Goal: Task Accomplishment & Management: Manage account settings

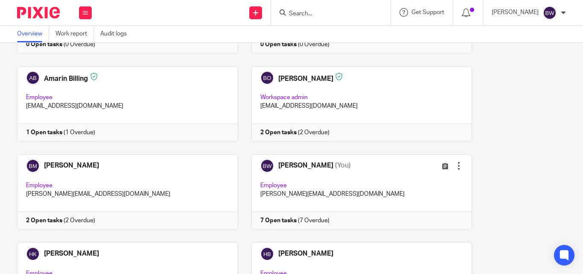
scroll to position [120, 0]
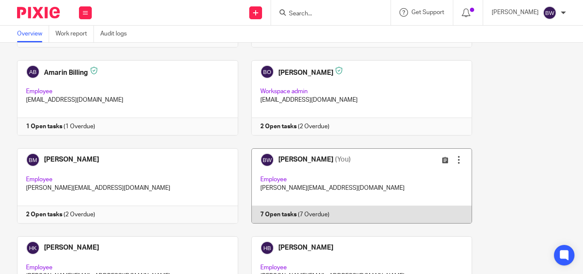
click at [401, 183] on link at bounding box center [355, 185] width 234 height 75
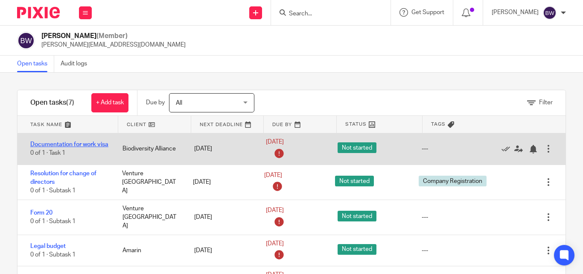
click at [81, 141] on link "Documentation for work visa" at bounding box center [69, 144] width 78 height 6
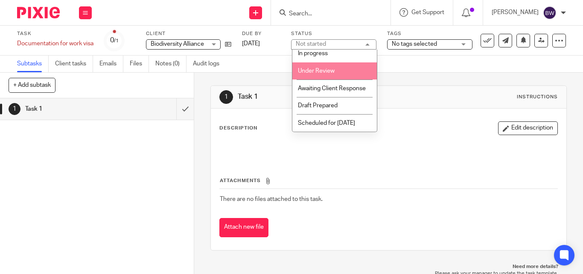
scroll to position [29, 0]
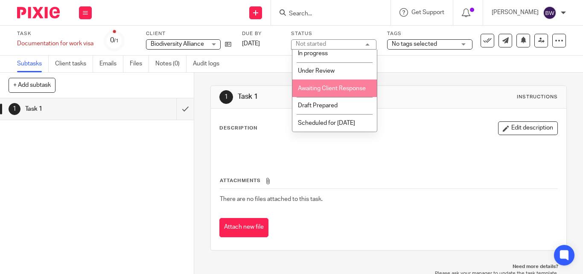
click at [323, 86] on span "Awaiting Client Response" at bounding box center [332, 88] width 68 height 6
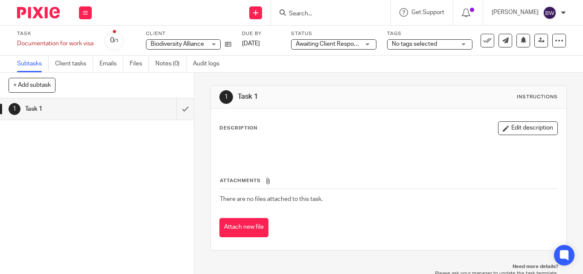
click at [435, 45] on span "No tags selected" at bounding box center [414, 44] width 45 height 6
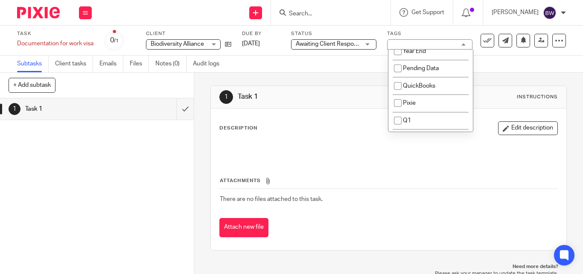
scroll to position [0, 0]
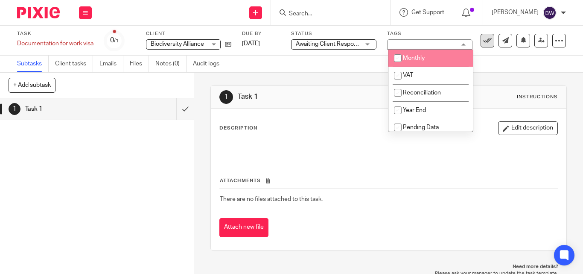
click at [485, 40] on icon at bounding box center [487, 40] width 9 height 9
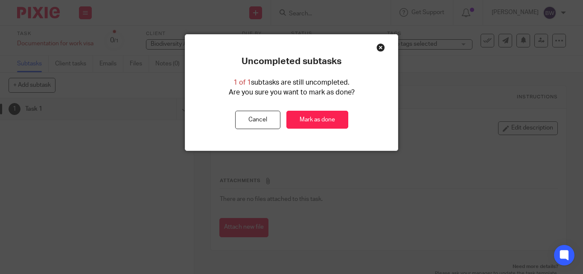
click at [378, 48] on div "Close this dialog window" at bounding box center [381, 47] width 9 height 9
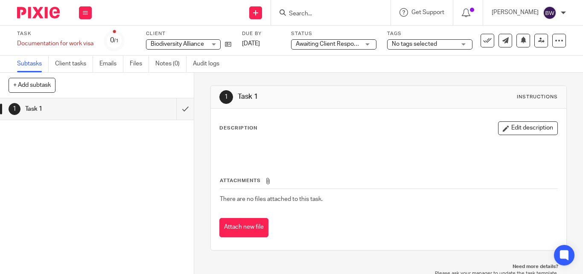
click at [316, 158] on div at bounding box center [389, 149] width 346 height 19
click at [366, 131] on div "Description Edit description" at bounding box center [388, 128] width 339 height 14
click at [506, 127] on button "Edit description" at bounding box center [528, 128] width 60 height 14
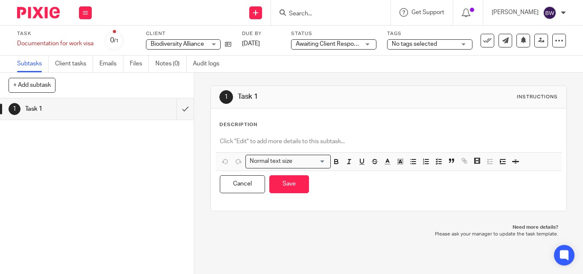
click at [265, 133] on div at bounding box center [389, 142] width 346 height 19
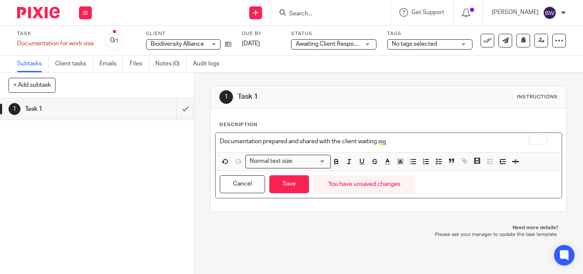
click at [354, 140] on p "Documentation prepared and shared with the client waiting sig" at bounding box center [389, 141] width 338 height 9
click at [386, 141] on p "Documentation prepared and shared with the client. waiting sig" at bounding box center [389, 141] width 338 height 9
click at [483, 143] on p "Documentation prepared and shared with the client. Awaiting completion of sign …" at bounding box center [389, 141] width 338 height 9
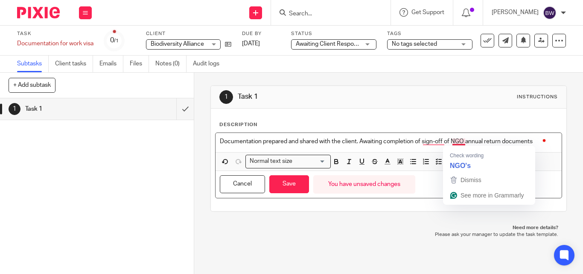
click at [451, 138] on p "Documentation prepared and shared with the client. Awaiting completion of sign-…" at bounding box center [389, 141] width 338 height 9
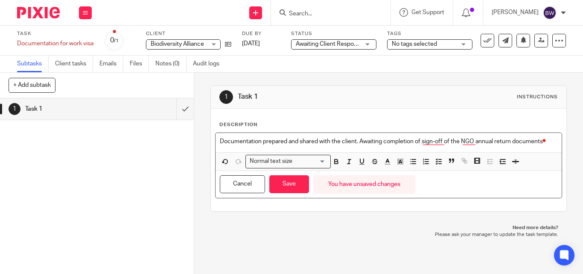
click at [542, 143] on button "Open Grammarly." at bounding box center [545, 141] width 6 height 6
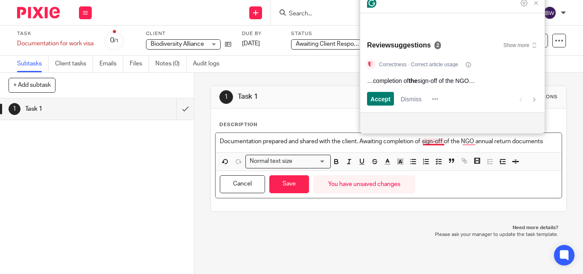
click at [511, 140] on p "Documentation prepared and shared with the client. Awaiting completion of sign-…" at bounding box center [389, 141] width 338 height 9
click at [542, 143] on p "Documentation prepared and shared with the client. Awaiting completion of sign-…" at bounding box center [389, 141] width 338 height 9
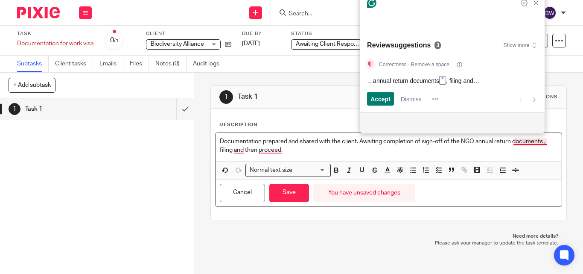
click at [540, 144] on p "Documentation prepared and shared with the client. Awaiting completion of sign-…" at bounding box center [389, 146] width 338 height 18
click at [544, 142] on p "Documentation prepared and shared with the client. Awaiting completion of sign-…" at bounding box center [389, 146] width 338 height 18
click at [543, 142] on p "Documentation prepared and shared with the client. Awaiting completion of sign-…" at bounding box center [389, 146] width 338 height 18
click at [237, 153] on p "Documentation prepared and shared with the client. Awaiting completion of sign-…" at bounding box center [389, 146] width 338 height 18
click at [386, 96] on span "Accept" at bounding box center [381, 98] width 20 height 9
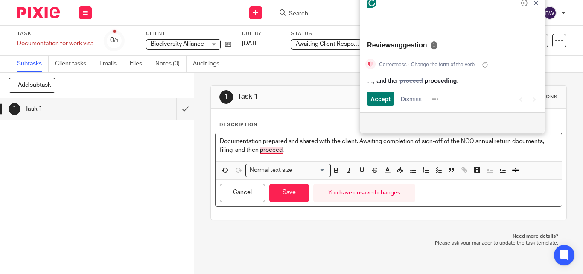
click at [280, 151] on p "Documentation prepared and shared with the client. Awaiting completion of sign-…" at bounding box center [389, 146] width 338 height 18
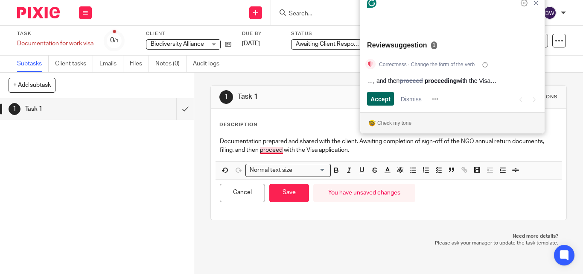
click at [388, 92] on div "Accept" at bounding box center [381, 99] width 20 height 14
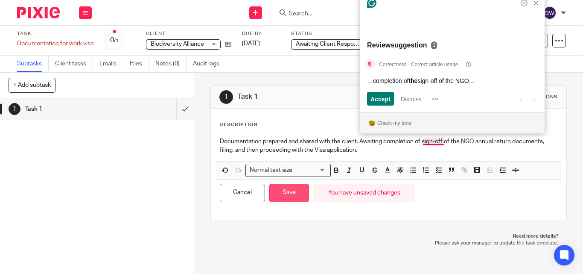
click at [297, 188] on button "Save" at bounding box center [289, 193] width 40 height 18
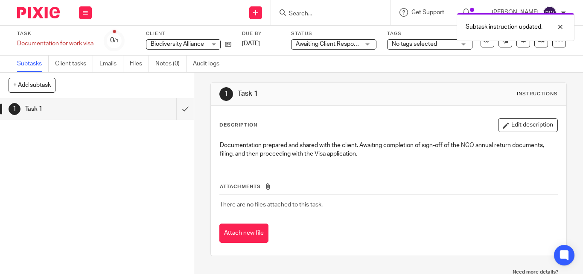
scroll to position [12, 0]
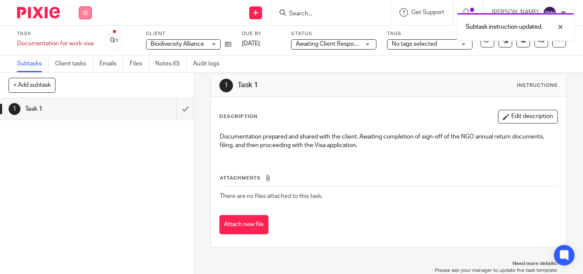
click at [85, 15] on icon at bounding box center [85, 12] width 5 height 5
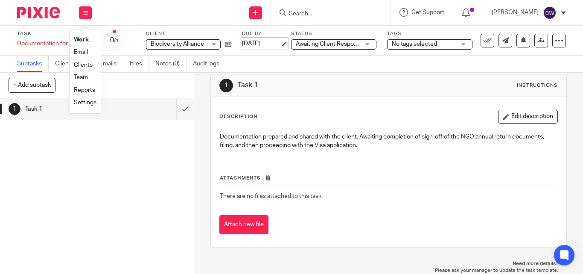
click at [258, 41] on link "[DATE]" at bounding box center [261, 43] width 38 height 9
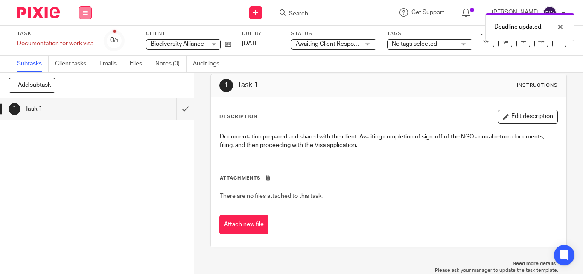
click at [88, 12] on button at bounding box center [85, 12] width 13 height 13
click at [86, 73] on li "Team" at bounding box center [85, 77] width 23 height 12
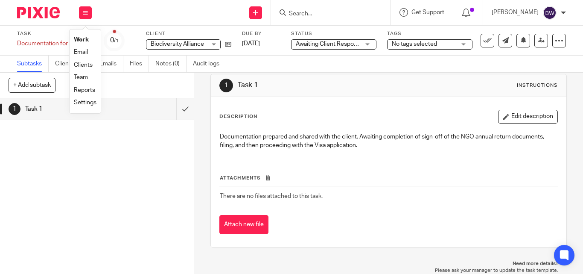
click at [84, 76] on link "Team" at bounding box center [81, 77] width 14 height 6
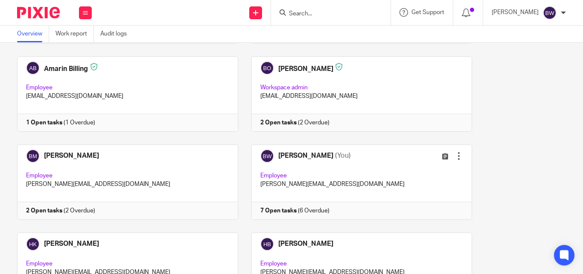
scroll to position [120, 0]
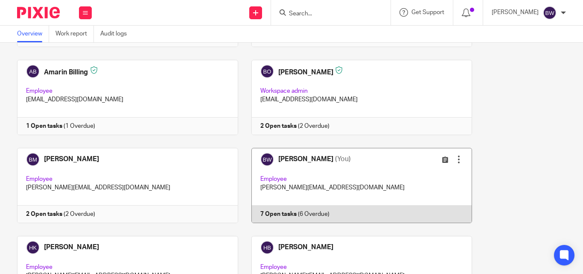
click at [317, 161] on link at bounding box center [355, 185] width 234 height 75
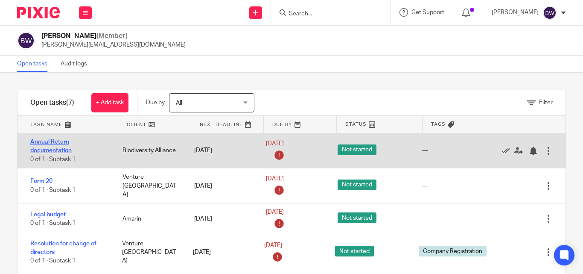
click at [59, 140] on link "Annual Return documentation" at bounding box center [50, 146] width 41 height 15
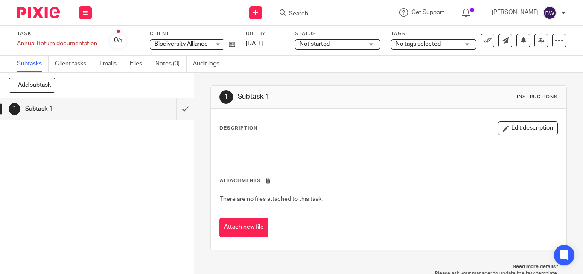
click at [342, 44] on span "Not started" at bounding box center [332, 44] width 64 height 9
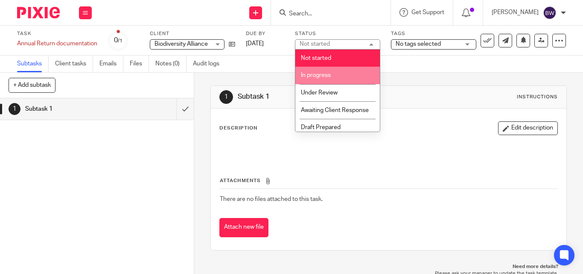
click at [340, 82] on li "In progress" at bounding box center [338, 76] width 85 height 18
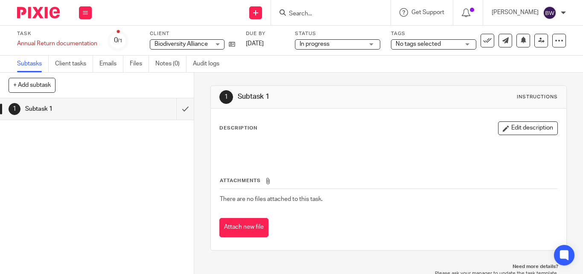
click at [263, 136] on div "Description Edit description" at bounding box center [388, 140] width 339 height 38
click at [246, 119] on div "Description Edit description Attachments There are no files attached to this ta…" at bounding box center [389, 178] width 356 height 141
drag, startPoint x: 319, startPoint y: 84, endPoint x: 268, endPoint y: 61, distance: 55.8
click at [316, 78] on div "1 Subtask 1 Instructions Description Edit description Attachments There are no …" at bounding box center [389, 168] width 357 height 190
click at [283, 45] on link "[DATE]" at bounding box center [265, 43] width 38 height 9
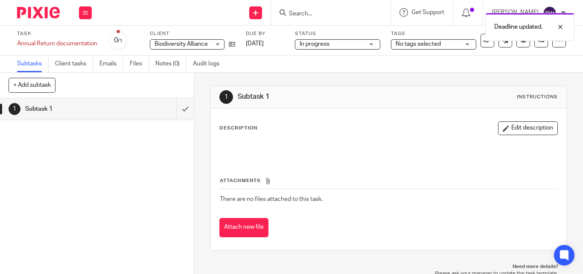
click at [243, 124] on div "Description Edit description" at bounding box center [388, 128] width 339 height 14
drag, startPoint x: 291, startPoint y: 147, endPoint x: 273, endPoint y: 153, distance: 18.4
click at [291, 149] on p at bounding box center [389, 148] width 338 height 9
drag, startPoint x: 257, startPoint y: 152, endPoint x: 256, endPoint y: 146, distance: 6.9
click at [256, 150] on p at bounding box center [389, 148] width 338 height 9
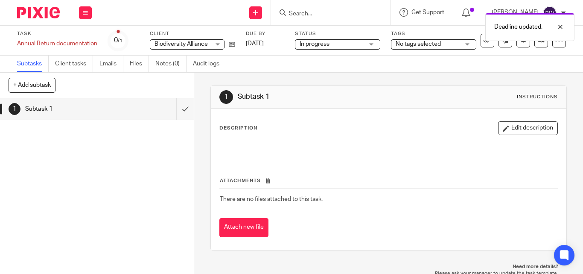
click at [248, 135] on div "Description Edit description" at bounding box center [388, 140] width 339 height 38
click at [522, 125] on button "Edit description" at bounding box center [528, 128] width 60 height 14
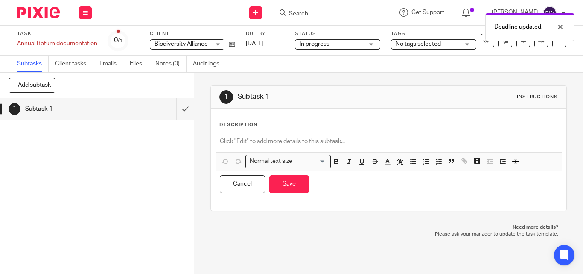
drag, startPoint x: 264, startPoint y: 123, endPoint x: 272, endPoint y: 126, distance: 8.4
click at [266, 124] on div "Description" at bounding box center [388, 124] width 339 height 7
drag, startPoint x: 280, startPoint y: 127, endPoint x: 293, endPoint y: 132, distance: 14.6
click at [281, 127] on div "Description" at bounding box center [388, 124] width 339 height 7
drag, startPoint x: 369, startPoint y: 143, endPoint x: 339, endPoint y: 140, distance: 30.9
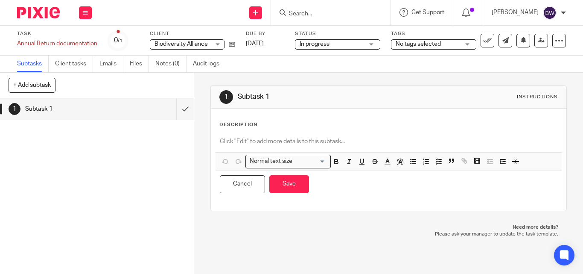
click at [368, 143] on p at bounding box center [389, 141] width 338 height 9
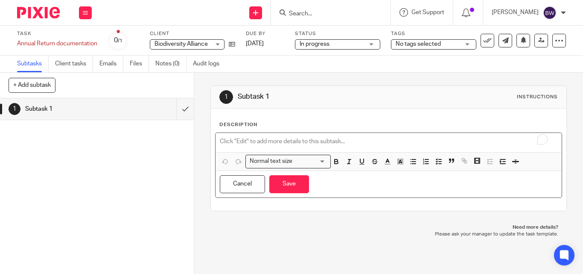
click at [281, 140] on p "To enrich screen reader interactions, please activate Accessibility in Grammarl…" at bounding box center [389, 141] width 338 height 9
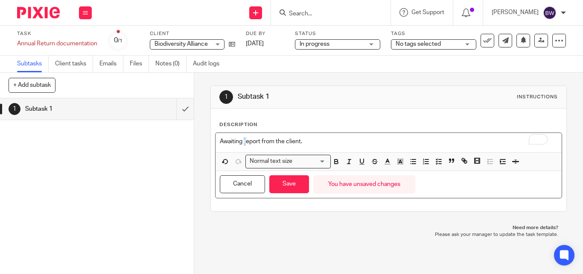
click at [243, 139] on p "Awaiting report from the client." at bounding box center [389, 141] width 338 height 9
click at [240, 140] on p "Awaiting report from the client." at bounding box center [389, 141] width 338 height 9
click at [260, 141] on p "Awaiting annual report from the client." at bounding box center [389, 141] width 338 height 9
click at [292, 140] on p "Awaiting annual NGO report from the client." at bounding box center [389, 141] width 338 height 9
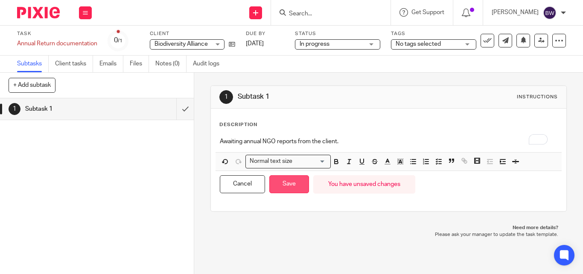
click at [287, 186] on button "Save" at bounding box center [289, 184] width 40 height 18
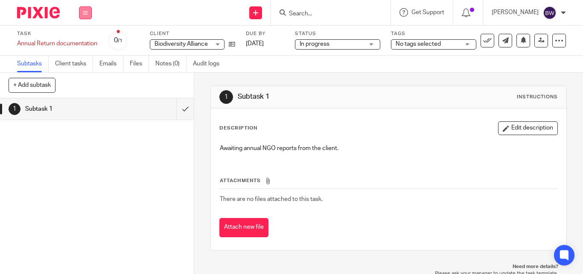
click at [84, 11] on icon at bounding box center [85, 12] width 5 height 5
click at [81, 76] on link "Team" at bounding box center [81, 77] width 14 height 6
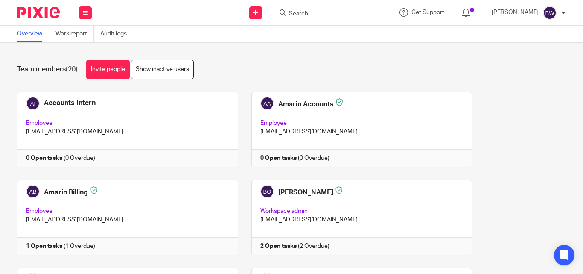
scroll to position [127, 0]
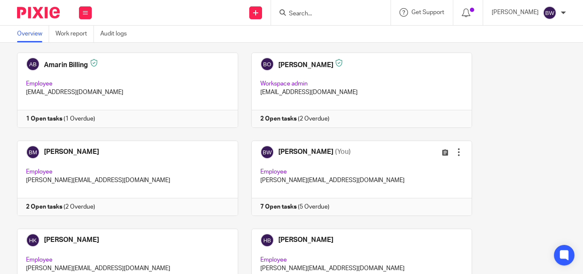
click at [359, 171] on link at bounding box center [355, 177] width 234 height 75
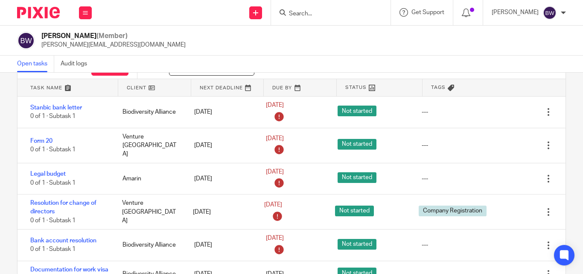
scroll to position [38, 0]
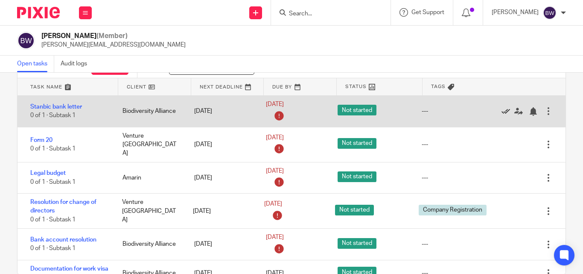
click at [502, 113] on icon at bounding box center [506, 111] width 9 height 9
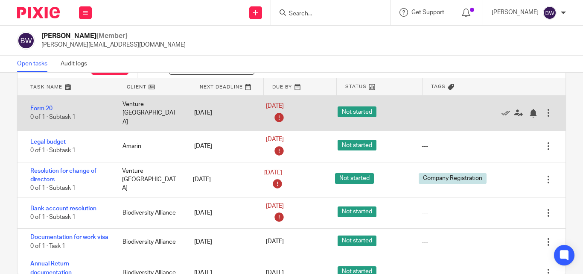
click at [42, 107] on link "Form 20" at bounding box center [41, 108] width 22 height 6
